Goal: Find contact information: Find specific fact

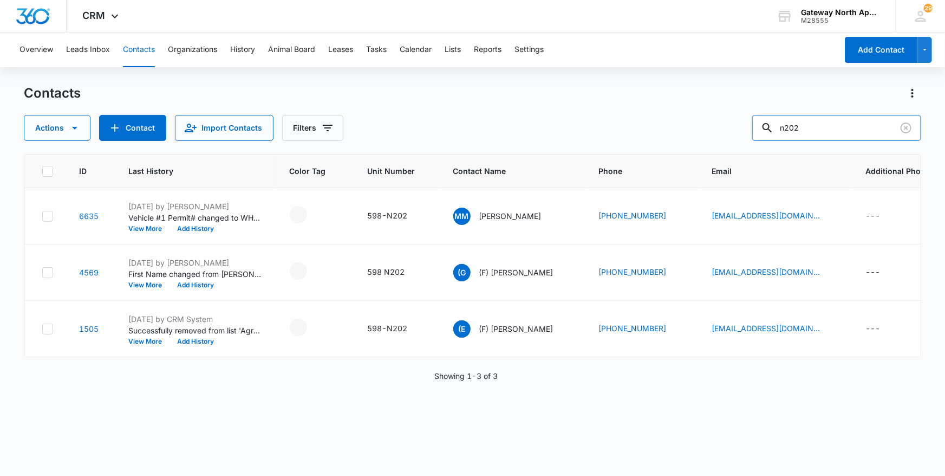
drag, startPoint x: 823, startPoint y: 131, endPoint x: 667, endPoint y: 126, distance: 155.5
click at [689, 117] on div "Actions Contact Import Contacts Filters n202" at bounding box center [473, 128] width 898 height 26
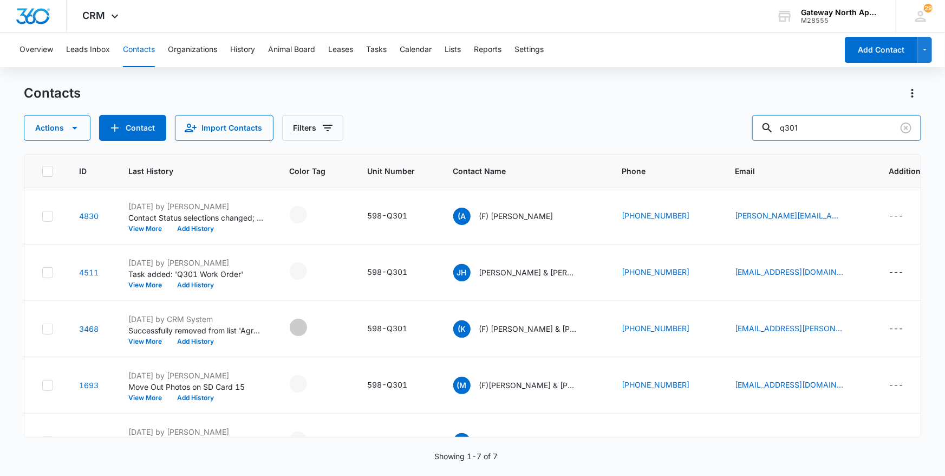
drag, startPoint x: 849, startPoint y: 131, endPoint x: 715, endPoint y: 124, distance: 133.9
click at [718, 127] on div "Actions Contact Import Contacts Filters q301" at bounding box center [473, 128] width 898 height 26
type input "d305"
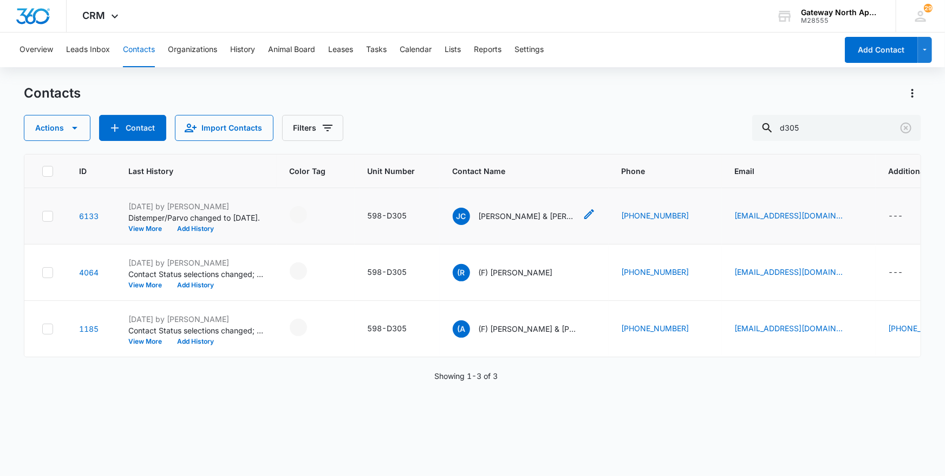
click at [545, 213] on p "[PERSON_NAME] & [PERSON_NAME]" at bounding box center [527, 215] width 97 height 11
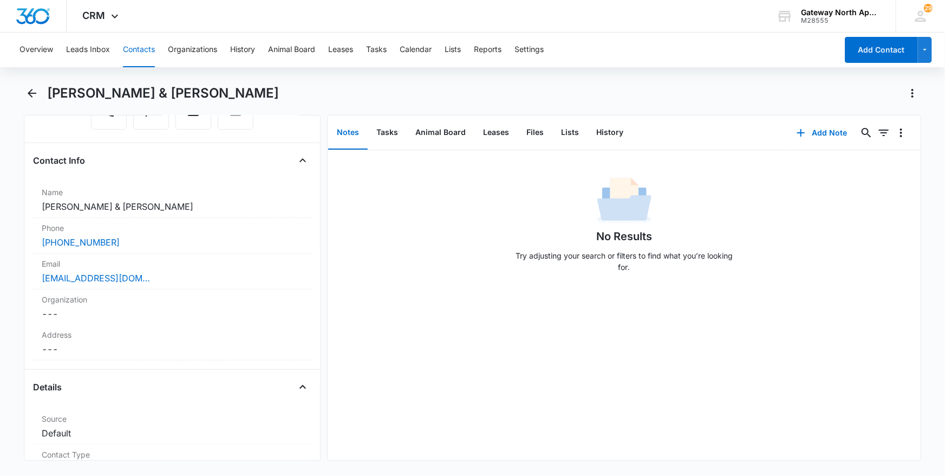
scroll to position [147, 0]
click at [543, 131] on button "Files" at bounding box center [535, 133] width 35 height 34
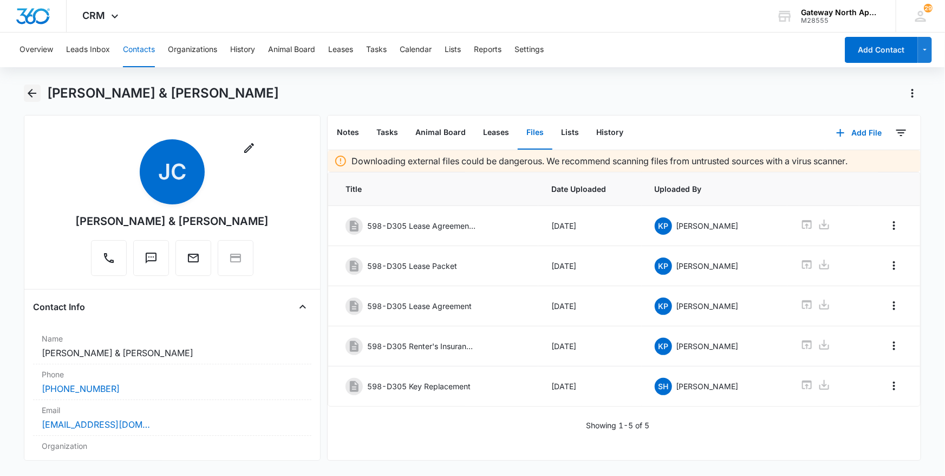
click at [35, 90] on icon "Back" at bounding box center [31, 93] width 13 height 13
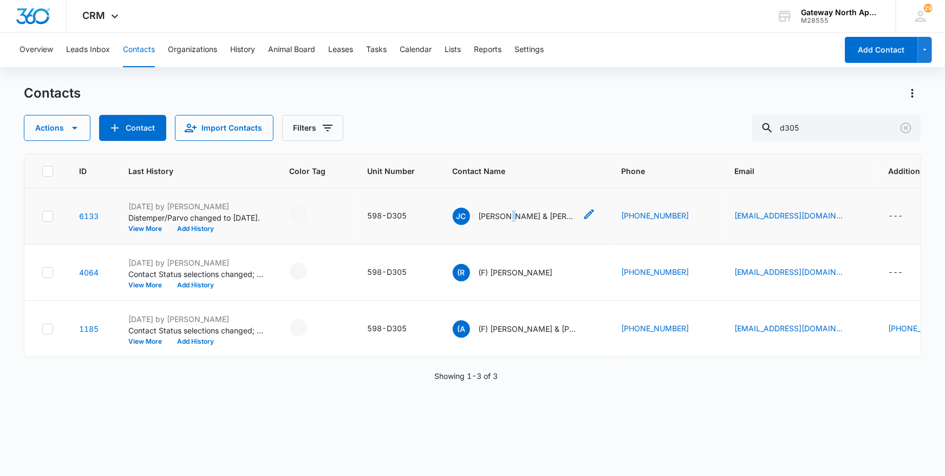
click at [509, 222] on div "JC [PERSON_NAME] & [PERSON_NAME]" at bounding box center [514, 215] width 123 height 17
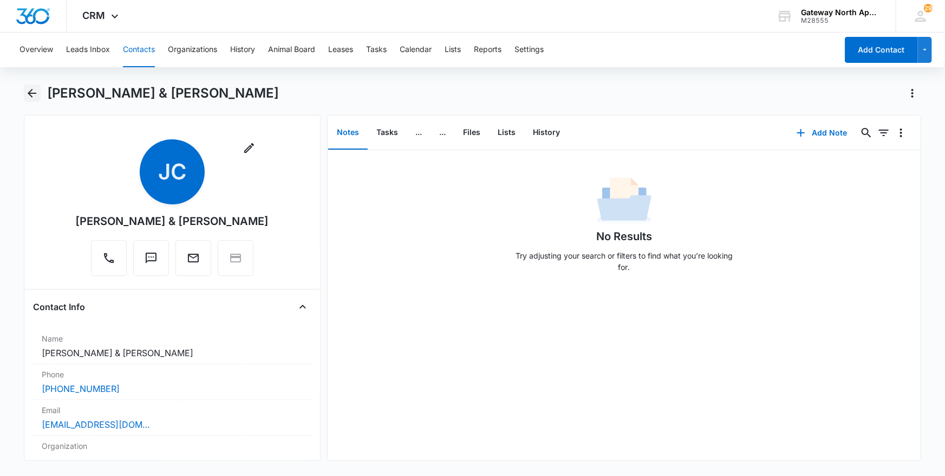
click at [35, 89] on icon "Back" at bounding box center [31, 93] width 13 height 13
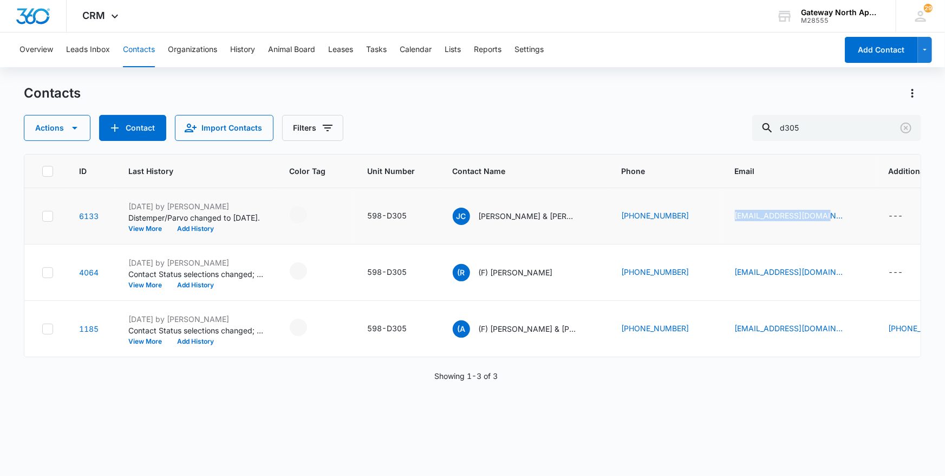
drag, startPoint x: 817, startPoint y: 213, endPoint x: 720, endPoint y: 216, distance: 96.5
click at [722, 216] on td "[EMAIL_ADDRESS][DOMAIN_NAME]" at bounding box center [799, 216] width 154 height 56
drag, startPoint x: 720, startPoint y: 216, endPoint x: 741, endPoint y: 211, distance: 21.0
copy link "[EMAIL_ADDRESS][DOMAIN_NAME]"
